Goal: Answer question/provide support: Share knowledge or assist other users

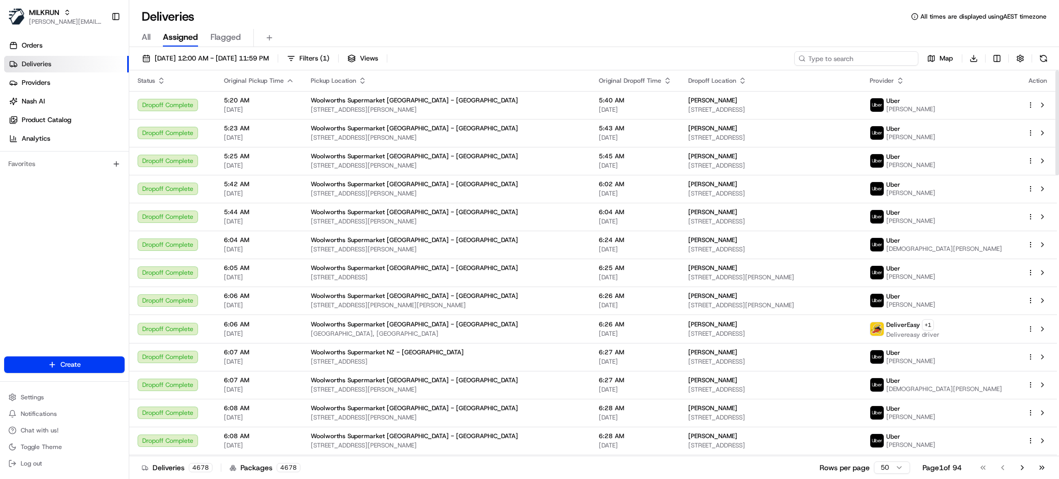
click at [877, 61] on input at bounding box center [856, 58] width 124 height 14
paste input "[PERSON_NAME]"
type input "[PERSON_NAME]"
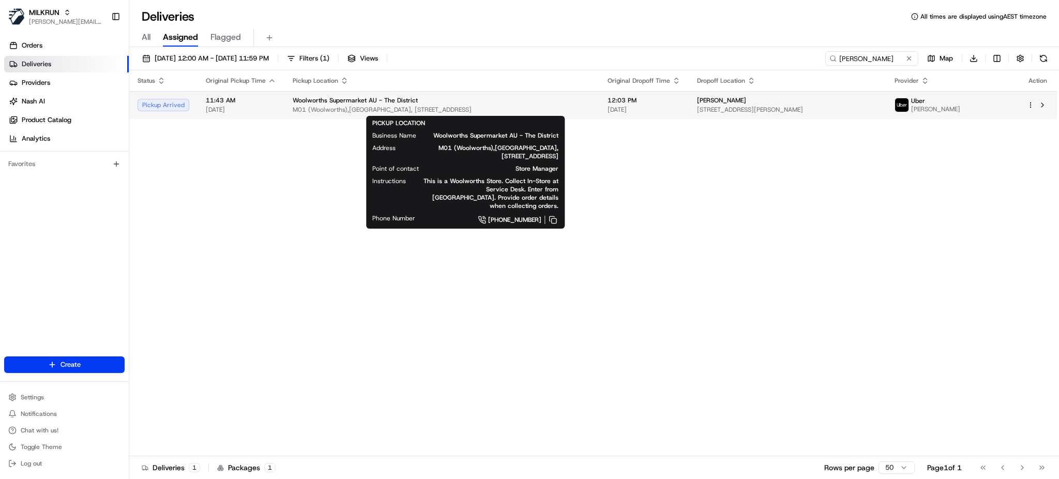
click at [414, 112] on span "M01 (Woolworths),[GEOGRAPHIC_DATA], [STREET_ADDRESS]" at bounding box center [442, 109] width 298 height 8
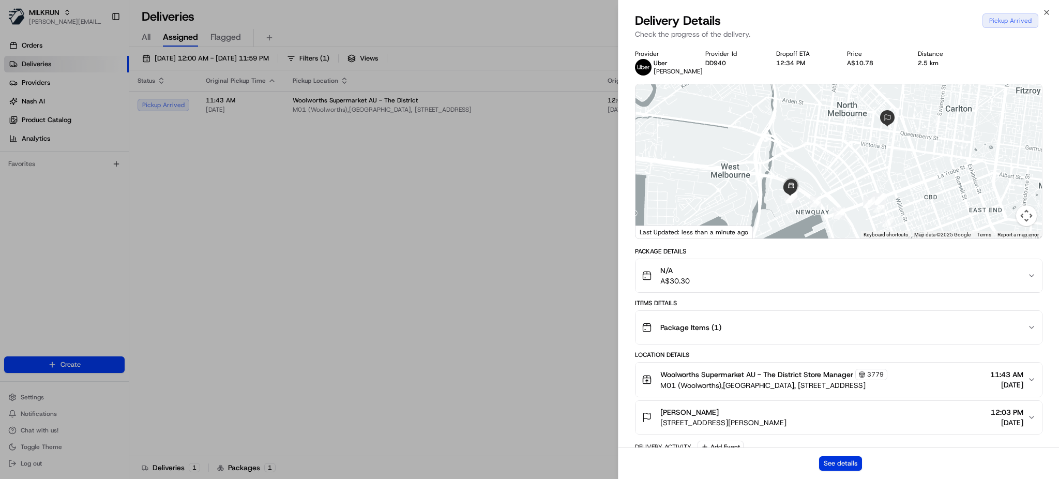
click at [841, 466] on button "See details" at bounding box center [840, 463] width 43 height 14
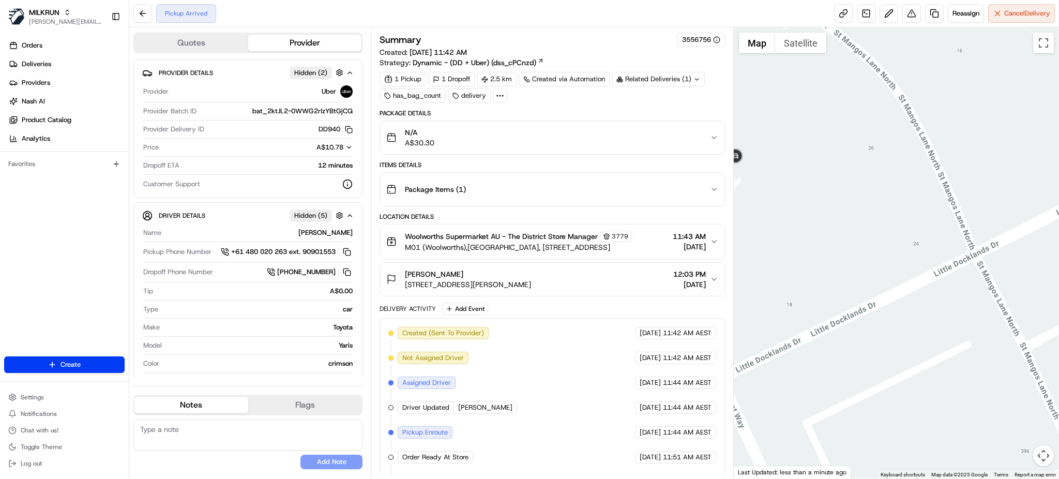
click at [249, 437] on textarea at bounding box center [247, 434] width 229 height 31
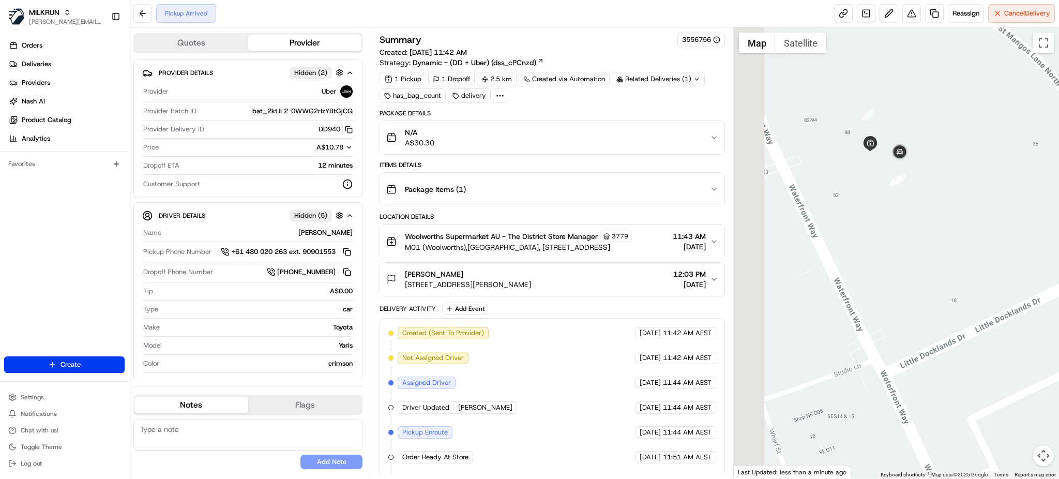
drag, startPoint x: 802, startPoint y: 272, endPoint x: 968, endPoint y: 268, distance: 165.5
click at [968, 268] on div at bounding box center [896, 252] width 325 height 451
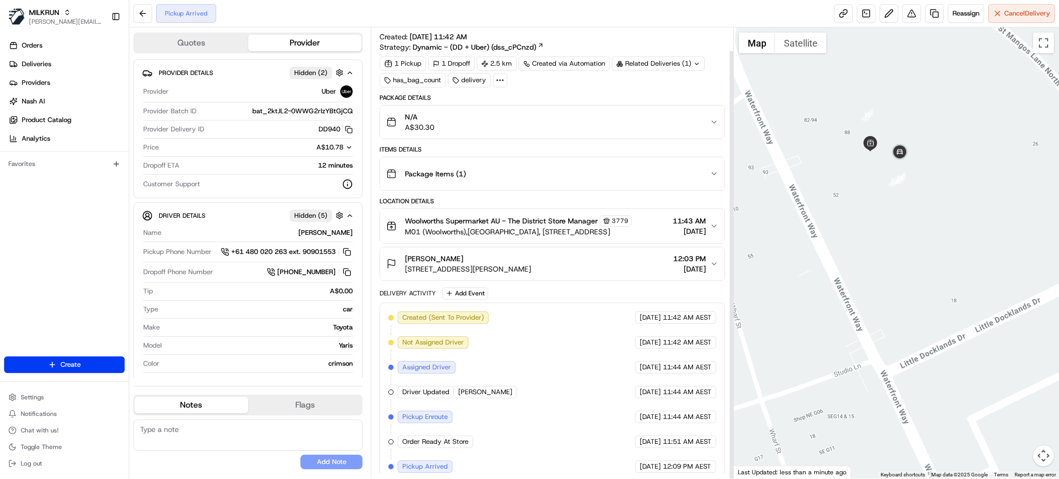
scroll to position [24, 0]
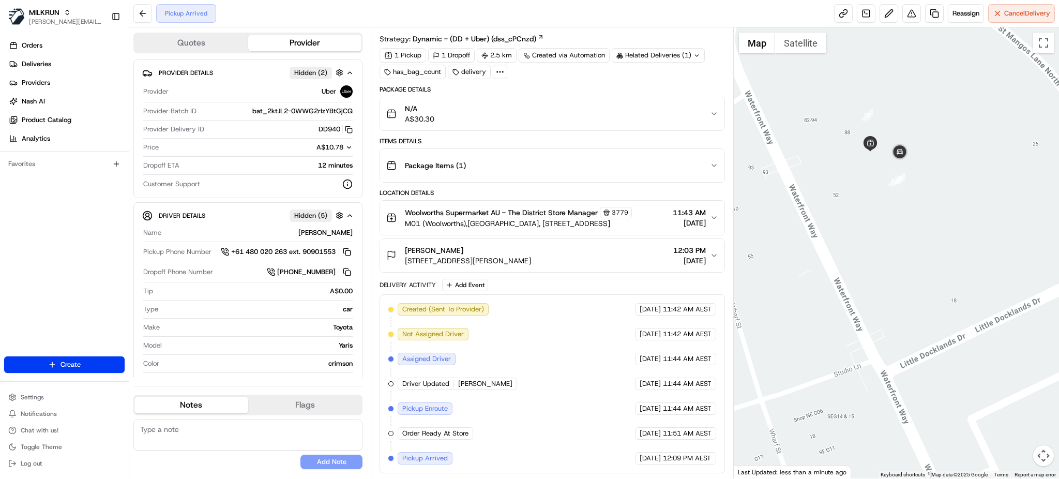
click at [210, 430] on textarea at bounding box center [247, 434] width 229 height 31
type textarea "Please head into store to collect order. Store is waiting for driver."
click at [323, 461] on button "Add Note" at bounding box center [331, 461] width 62 height 14
